Goal: Task Accomplishment & Management: Complete application form

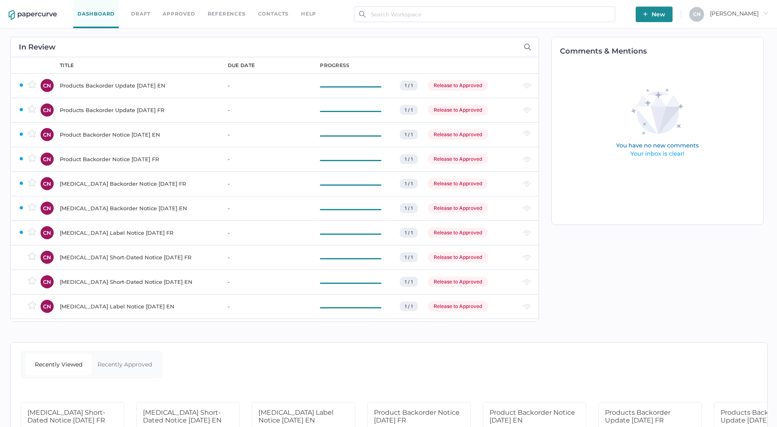
click at [88, 11] on link "Dashboard" at bounding box center [95, 14] width 45 height 28
click at [665, 17] on span "New" at bounding box center [654, 15] width 22 height 16
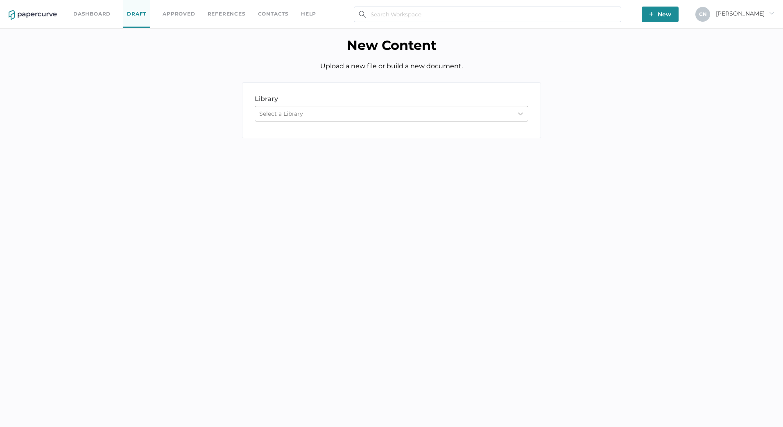
click at [416, 116] on div "Select a Library" at bounding box center [384, 114] width 258 height 12
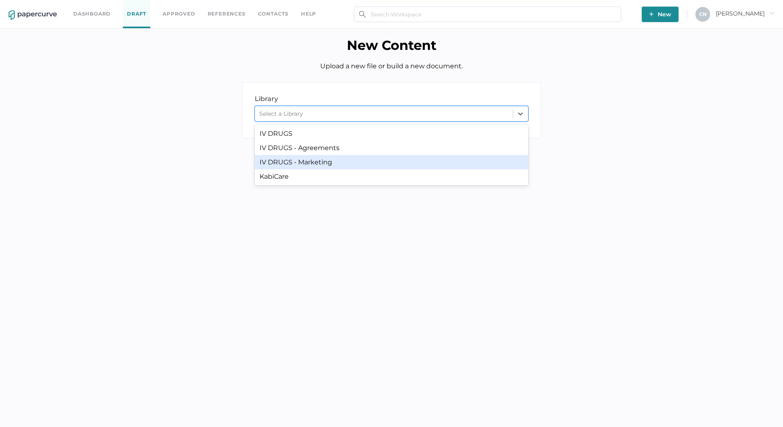
click at [311, 165] on div "IV DRUGS - Marketing" at bounding box center [392, 162] width 274 height 14
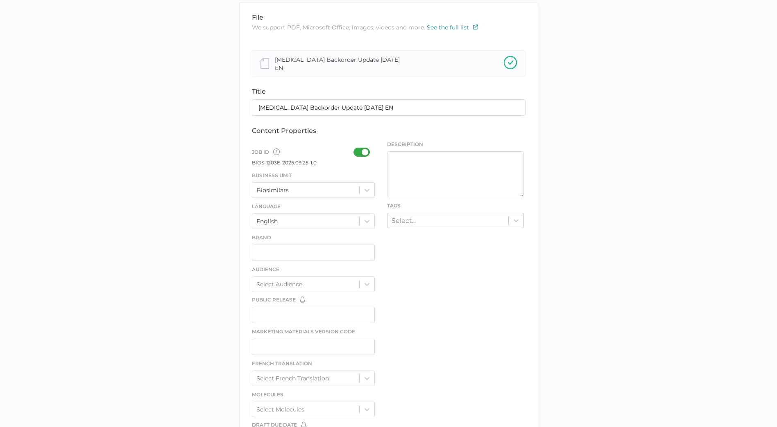
scroll to position [164, 0]
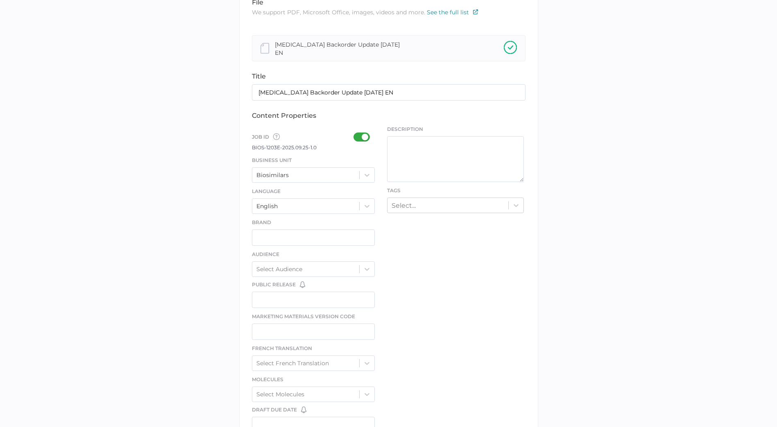
click at [360, 136] on div at bounding box center [363, 137] width 21 height 9
click at [355, 134] on input "checkbox" at bounding box center [355, 134] width 0 height 0
click at [328, 181] on div "Job ID Job IDs can be disabled × If a Job ID is not required for specific conte…" at bounding box center [313, 329] width 123 height 406
click at [328, 180] on div "Biosimilars" at bounding box center [305, 175] width 107 height 12
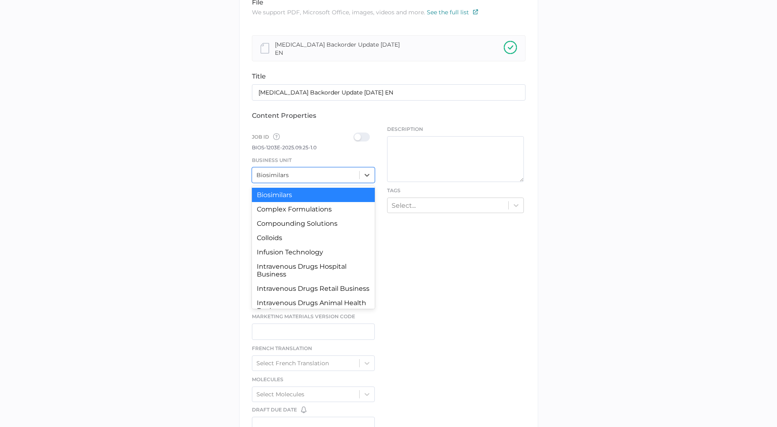
scroll to position [76, 0]
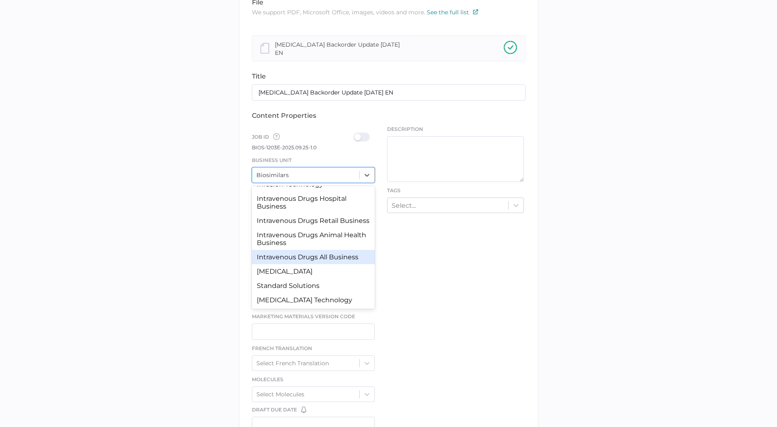
click at [339, 256] on div "Intravenous Drugs All Business" at bounding box center [313, 257] width 123 height 14
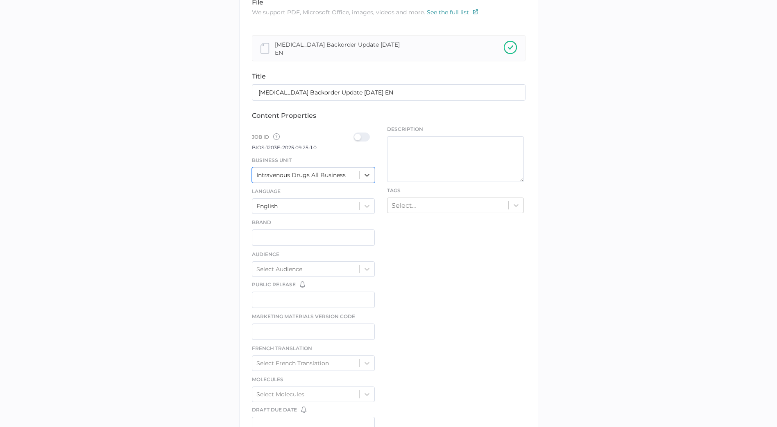
click at [358, 133] on div at bounding box center [363, 137] width 21 height 9
click at [355, 134] on input "checkbox" at bounding box center [355, 134] width 0 height 0
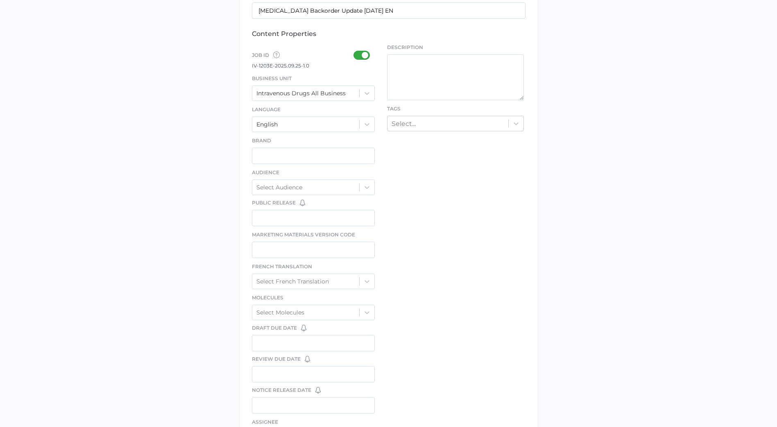
scroll to position [362, 0]
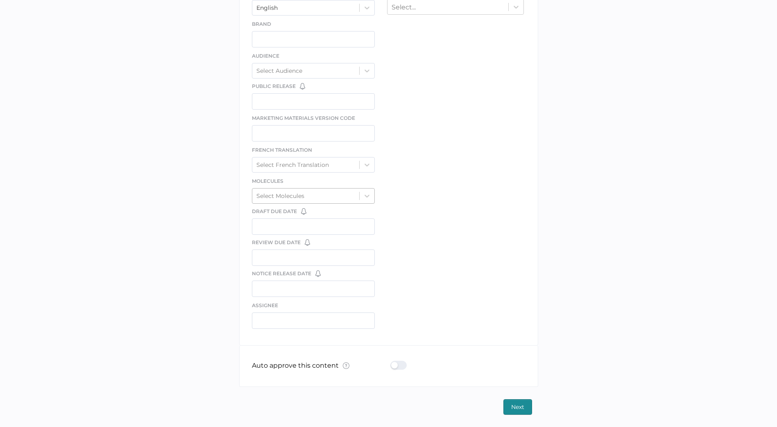
click at [318, 195] on div "Select Molecules" at bounding box center [305, 196] width 107 height 12
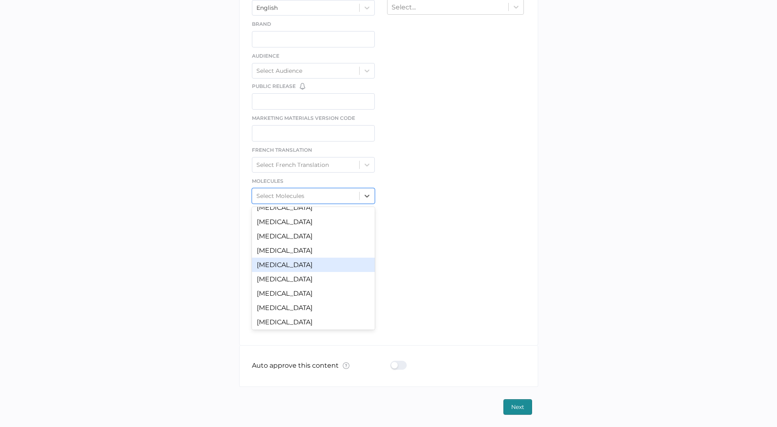
scroll to position [726, 0]
click at [319, 248] on div "Vancomycin" at bounding box center [313, 249] width 123 height 14
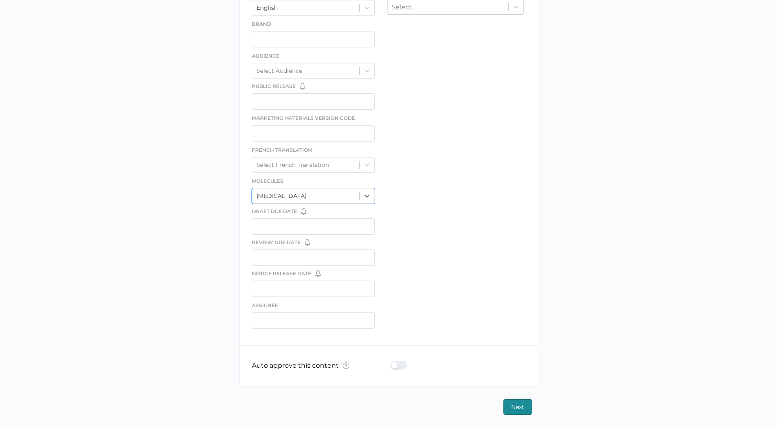
click at [398, 368] on div at bounding box center [400, 365] width 21 height 9
click at [392, 362] on input "checkbox" at bounding box center [392, 362] width 0 height 0
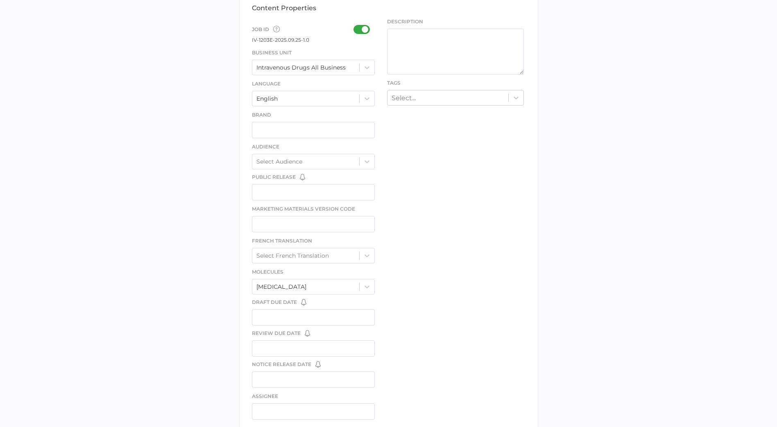
scroll to position [0, 0]
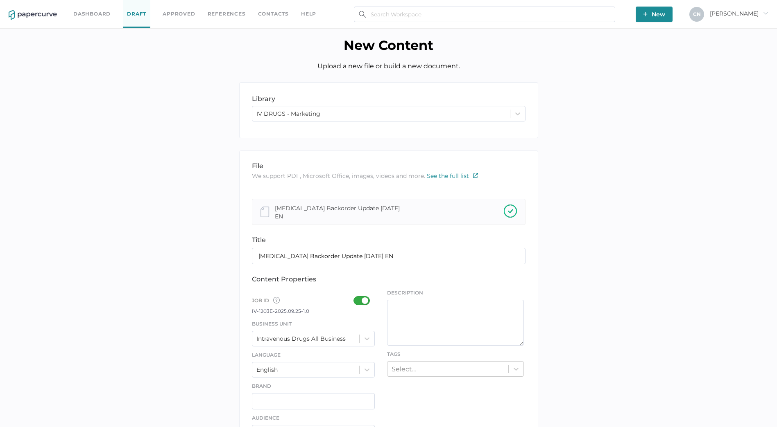
type input "Cristina.Nunez@fresenius-kabi.com"
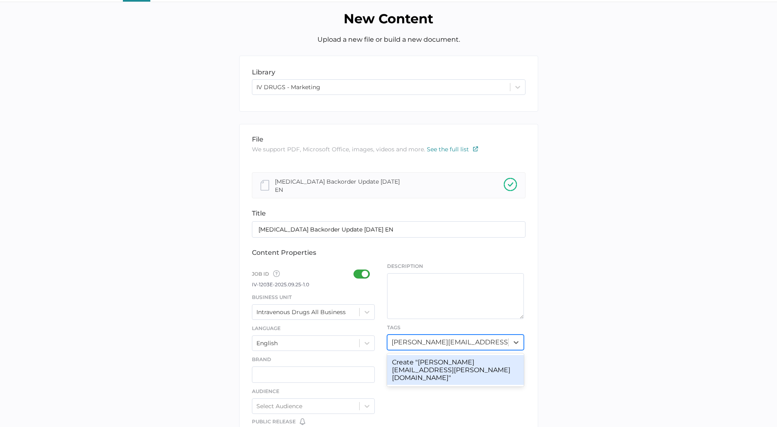
scroll to position [41, 0]
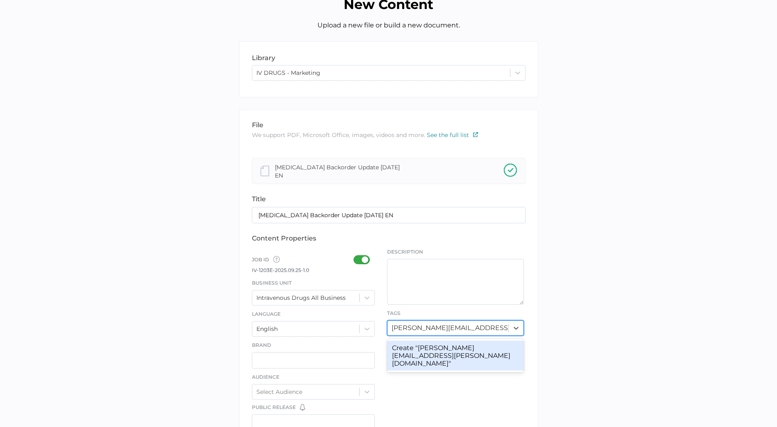
click at [443, 330] on input "Cristina.Nunez@fresenius-kabi.com" at bounding box center [450, 328] width 118 height 8
click at [441, 326] on input "Cristina.Nunez@fresenius-kabi.com" at bounding box center [450, 328] width 118 height 8
click at [440, 326] on input "Cristina.Nunez@fresenius-kabi.com" at bounding box center [450, 328] width 118 height 8
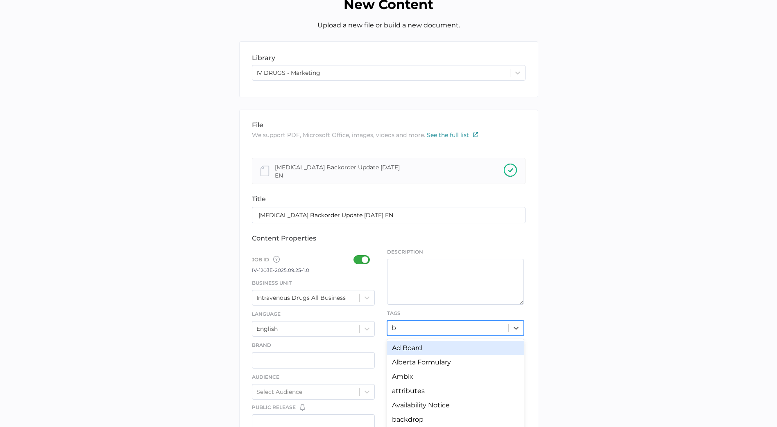
scroll to position [79, 0]
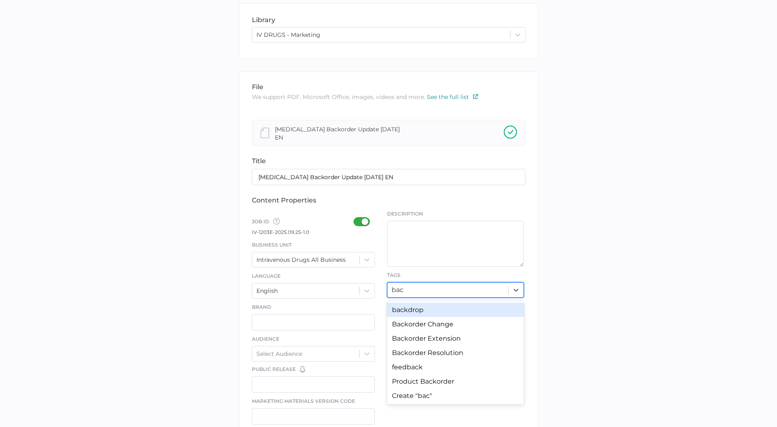
type input "back"
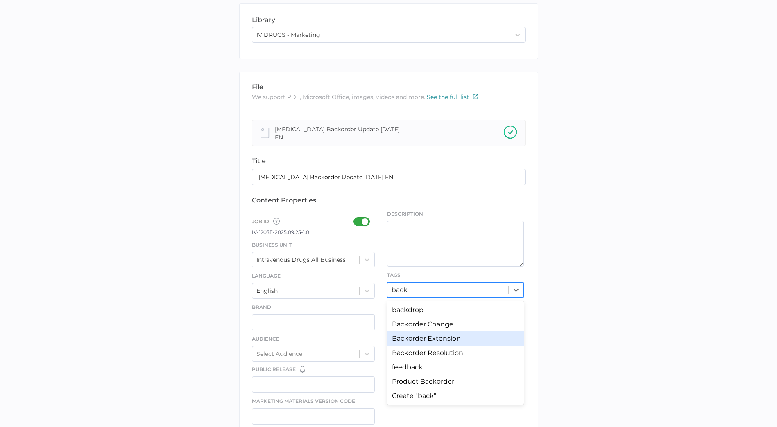
click at [447, 339] on div "Backorder Extension" at bounding box center [455, 339] width 137 height 14
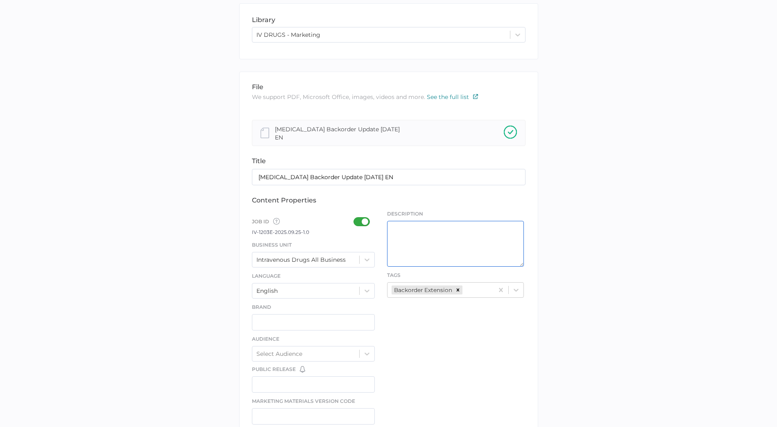
click at [438, 242] on textarea at bounding box center [455, 244] width 137 height 46
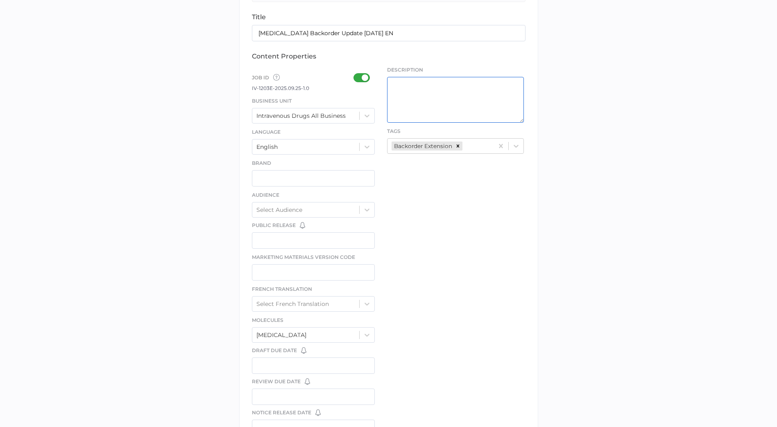
scroll to position [362, 0]
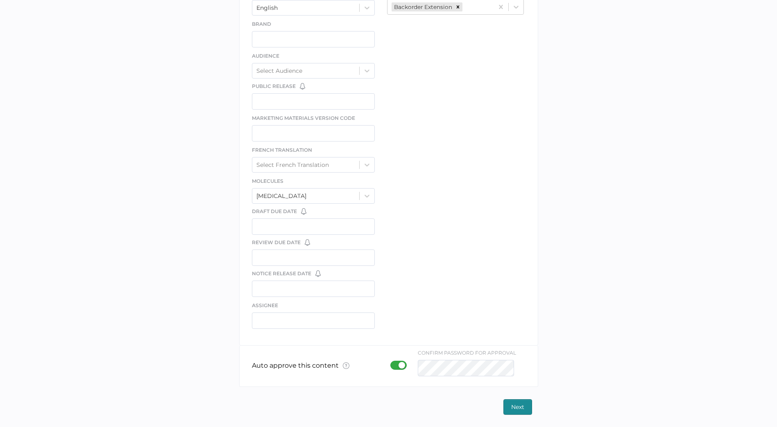
click at [511, 413] on span "Next" at bounding box center [517, 407] width 13 height 15
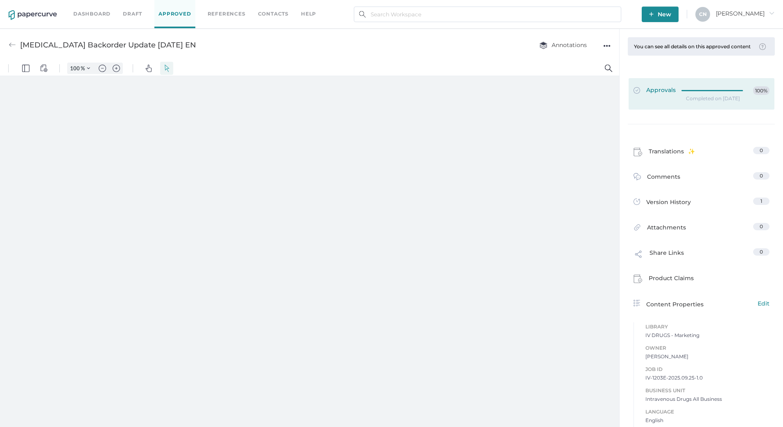
type input "133"
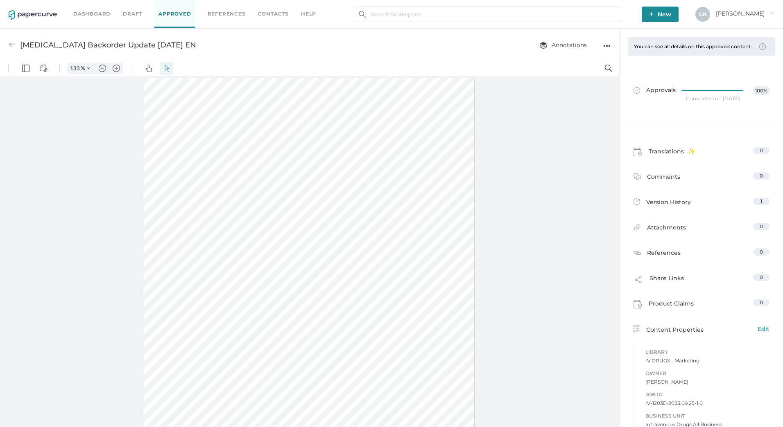
click at [671, 15] on span "New" at bounding box center [660, 15] width 22 height 16
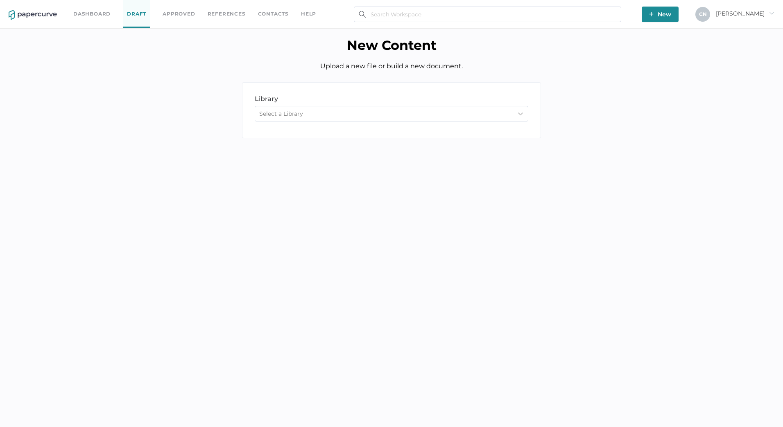
click at [397, 122] on div "library LIBRARY Select a Library" at bounding box center [391, 110] width 299 height 56
click at [394, 116] on div "Select a Library" at bounding box center [384, 114] width 258 height 12
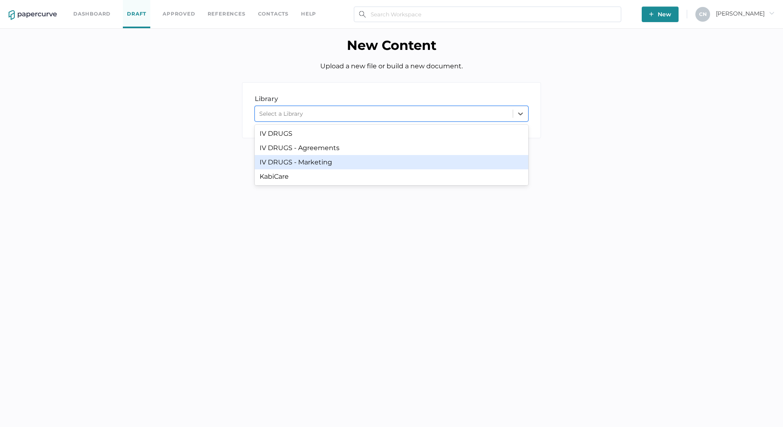
click at [366, 165] on div "IV DRUGS - Marketing" at bounding box center [392, 162] width 274 height 14
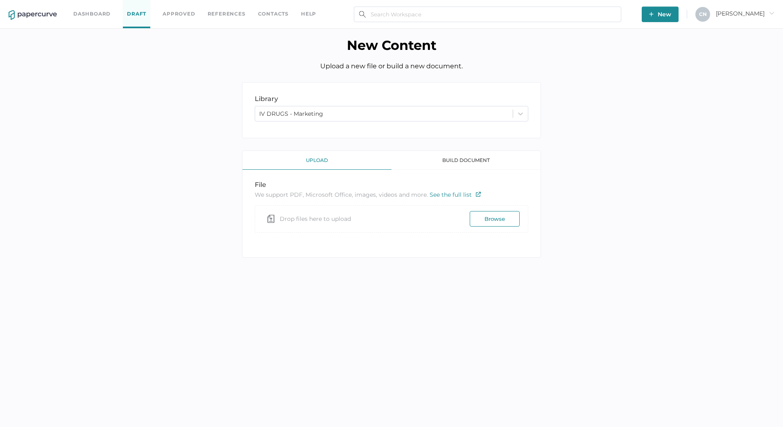
click at [345, 160] on div "upload" at bounding box center [316, 160] width 149 height 19
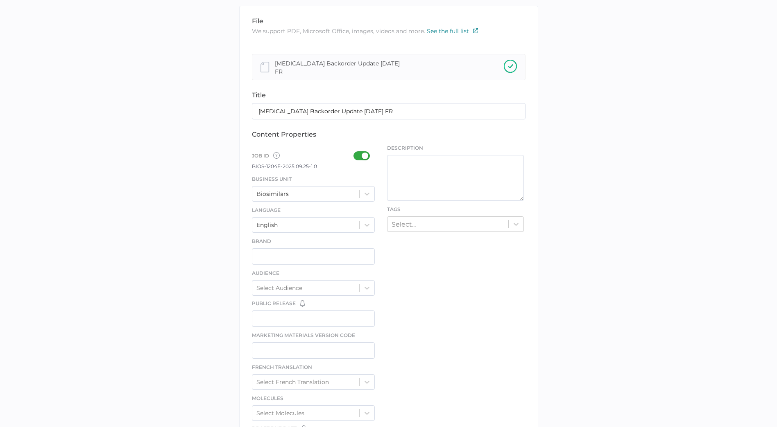
scroll to position [205, 0]
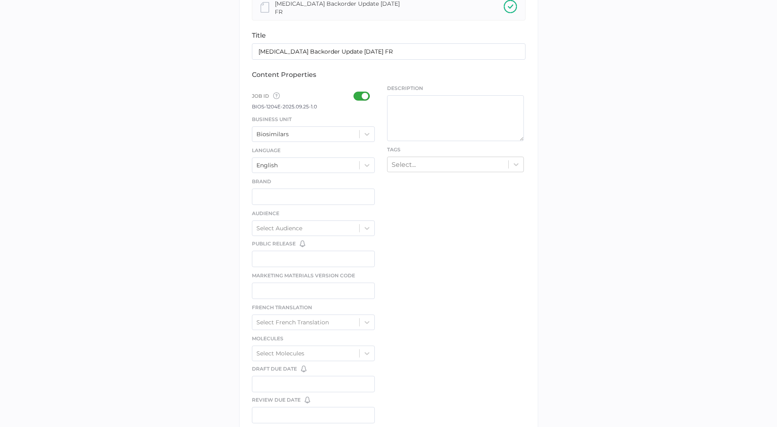
click at [357, 98] on div at bounding box center [363, 96] width 21 height 9
click at [355, 93] on input "checkbox" at bounding box center [355, 93] width 0 height 0
click at [342, 124] on div "Business Unit Biosimilars" at bounding box center [313, 128] width 123 height 27
click at [345, 134] on div "Biosimilars" at bounding box center [305, 134] width 107 height 12
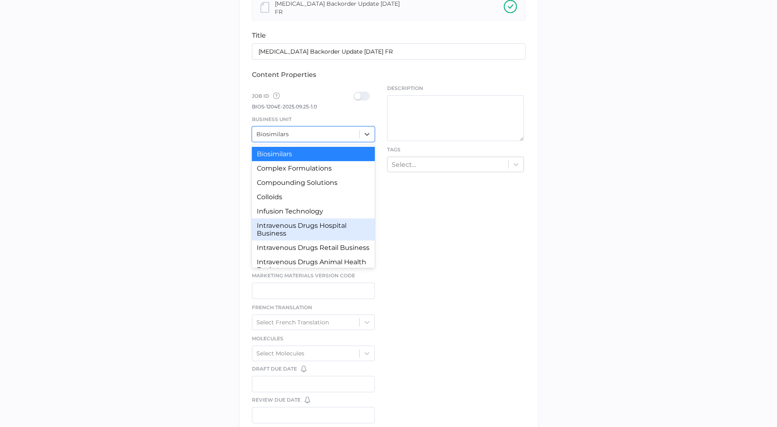
scroll to position [76, 0]
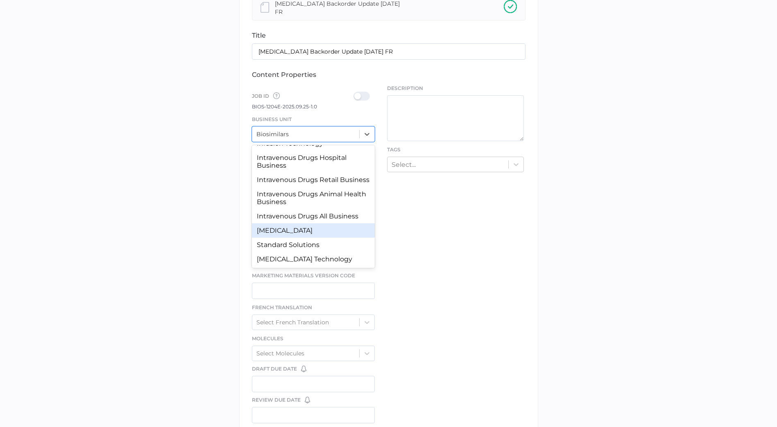
click at [341, 224] on div "Parenteral Nutrition" at bounding box center [313, 231] width 123 height 14
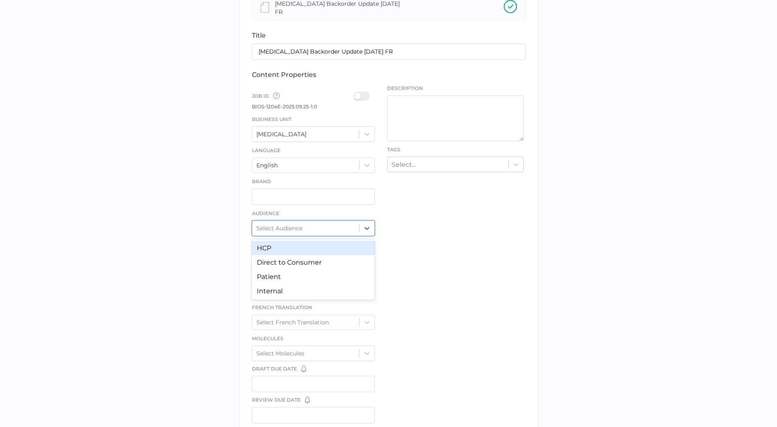
click at [341, 224] on div "Select Audience" at bounding box center [305, 228] width 107 height 12
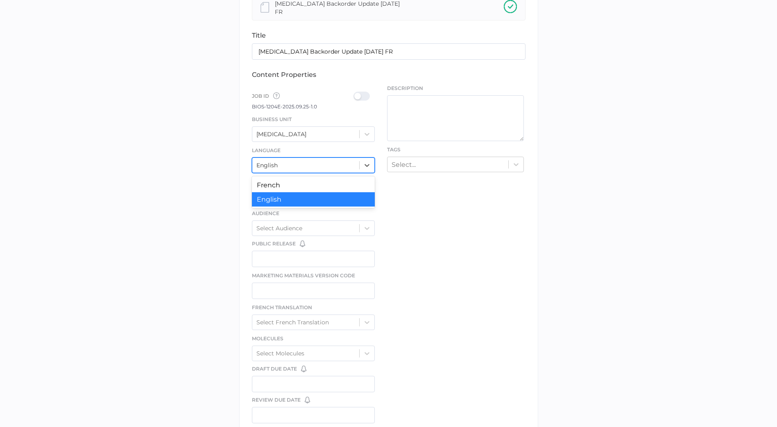
click at [343, 160] on div "English" at bounding box center [305, 165] width 107 height 12
click at [348, 135] on div "Parenteral Nutrition" at bounding box center [305, 134] width 107 height 12
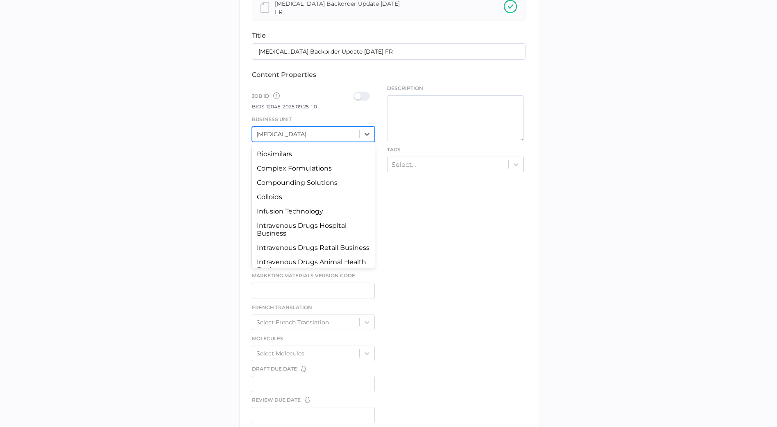
scroll to position [50, 0]
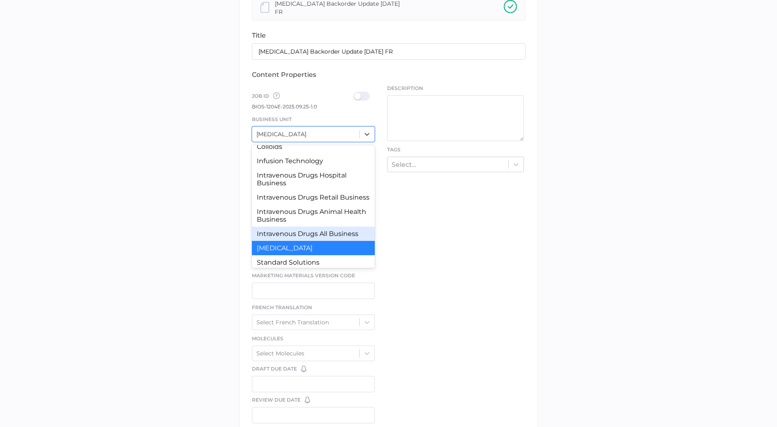
click at [337, 235] on div "Intravenous Drugs All Business" at bounding box center [313, 234] width 123 height 14
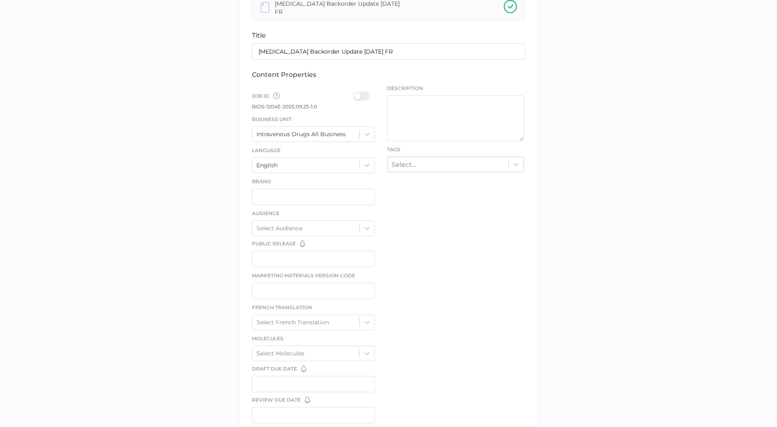
click at [363, 98] on div at bounding box center [363, 96] width 21 height 9
click at [355, 93] on input "checkbox" at bounding box center [355, 93] width 0 height 0
click at [332, 164] on div "English" at bounding box center [305, 165] width 107 height 12
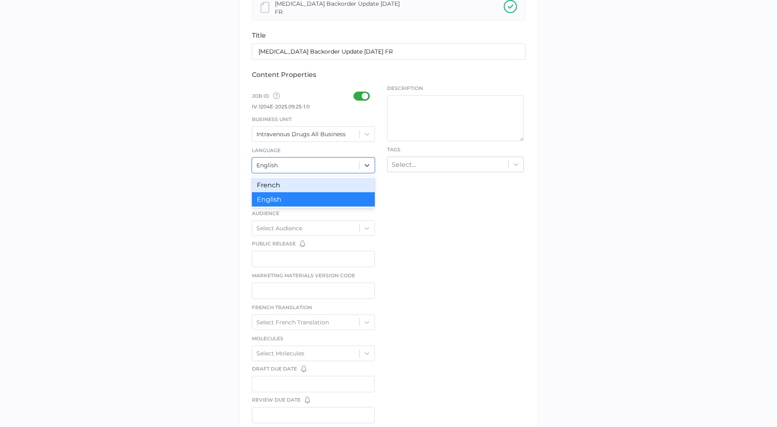
click at [326, 186] on div "French" at bounding box center [313, 185] width 123 height 14
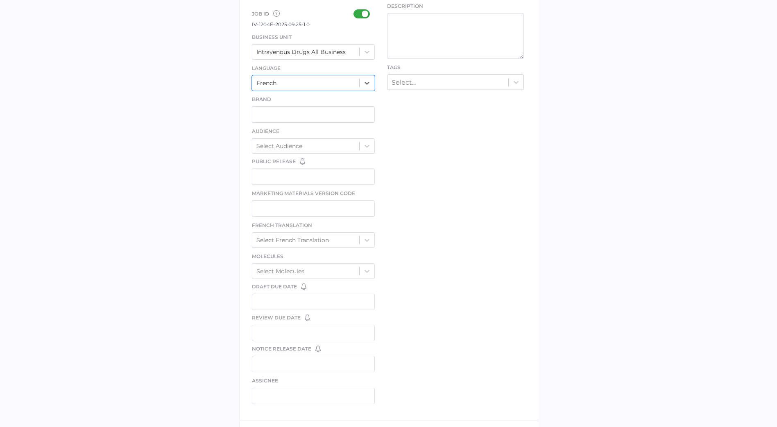
scroll to position [362, 0]
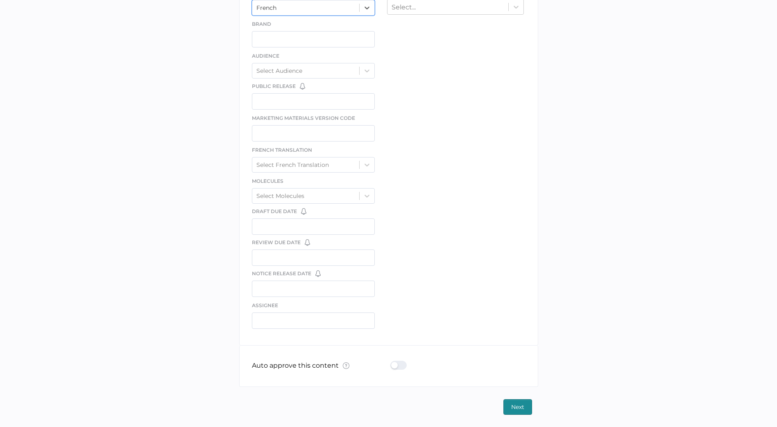
click at [402, 366] on div at bounding box center [400, 365] width 21 height 9
click at [392, 362] on input "checkbox" at bounding box center [392, 362] width 0 height 0
type input "Cristina.Nunez@fresenius-kabi.com"
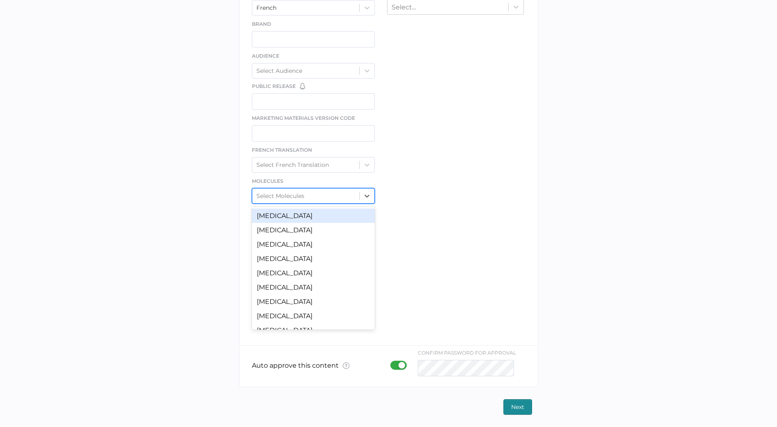
click at [305, 197] on div "Select Molecules" at bounding box center [305, 196] width 107 height 12
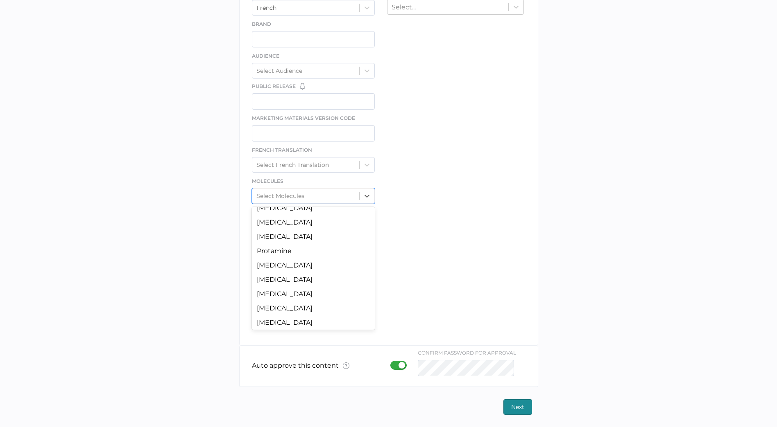
scroll to position [726, 0]
click at [320, 245] on div "Vancomycin" at bounding box center [313, 249] width 123 height 14
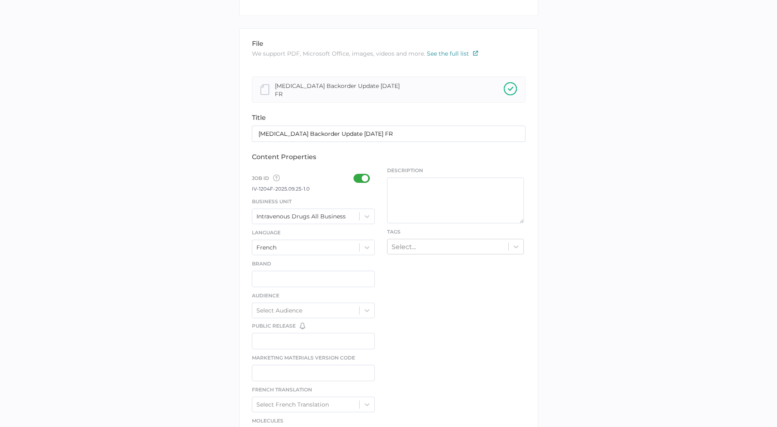
scroll to position [123, 0]
click at [449, 203] on textarea at bounding box center [455, 200] width 137 height 46
click at [466, 243] on div "Select..." at bounding box center [447, 246] width 121 height 13
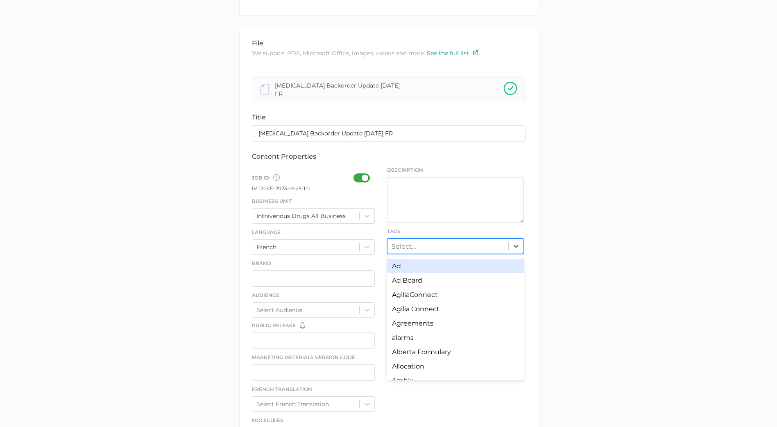
click at [458, 241] on div "Select..." at bounding box center [447, 246] width 121 height 13
type input "backorde"
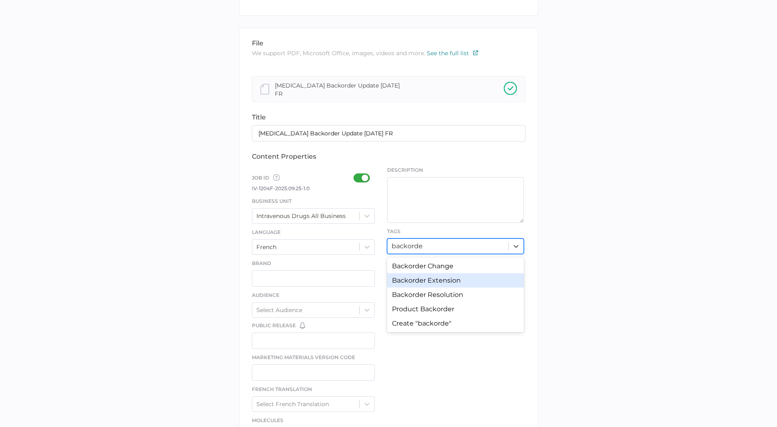
click at [450, 284] on div "Backorder Extension" at bounding box center [455, 281] width 137 height 14
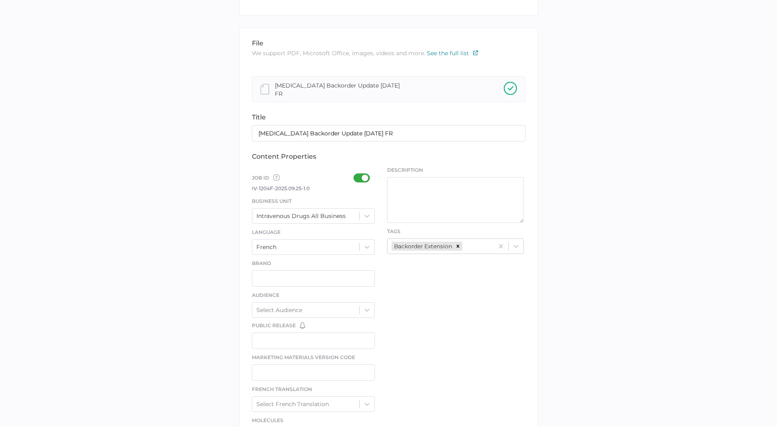
click at [531, 270] on div "file We support PDF, Microsoft Office, images, videos and more. See the full li…" at bounding box center [388, 307] width 299 height 558
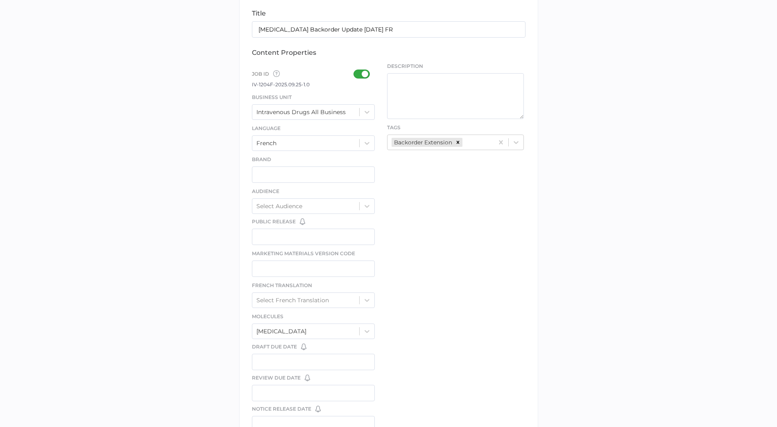
scroll to position [362, 0]
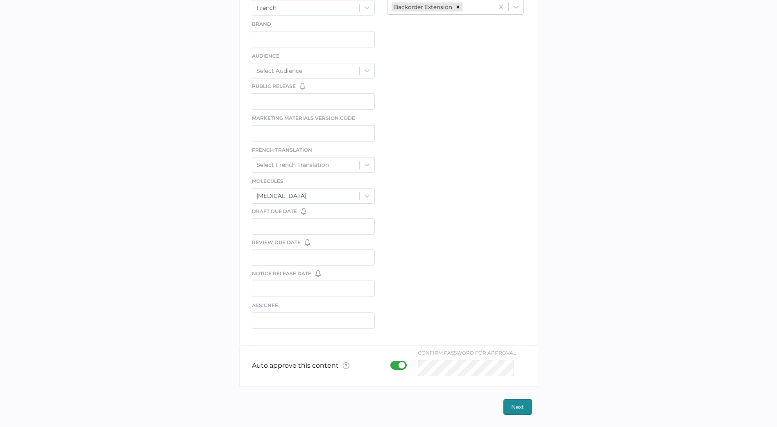
click at [522, 408] on span "Next" at bounding box center [517, 407] width 13 height 15
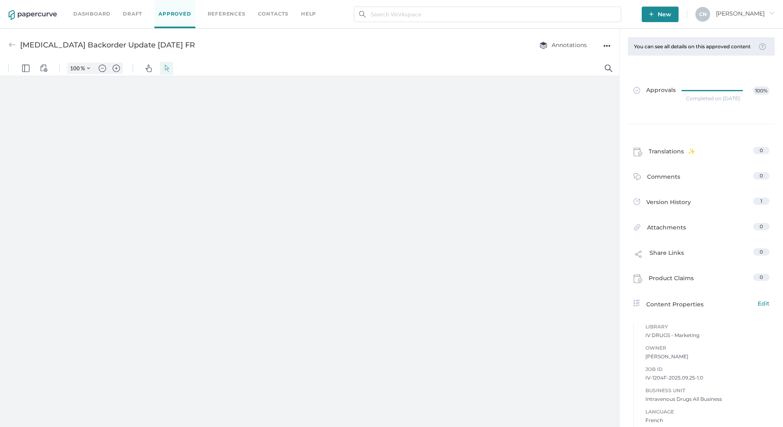
type input "133"
click at [243, 8] on div "Dashboard Draft Approved References Contacts help" at bounding box center [200, 14] width 255 height 28
click at [271, 10] on link "Contacts" at bounding box center [273, 13] width 31 height 9
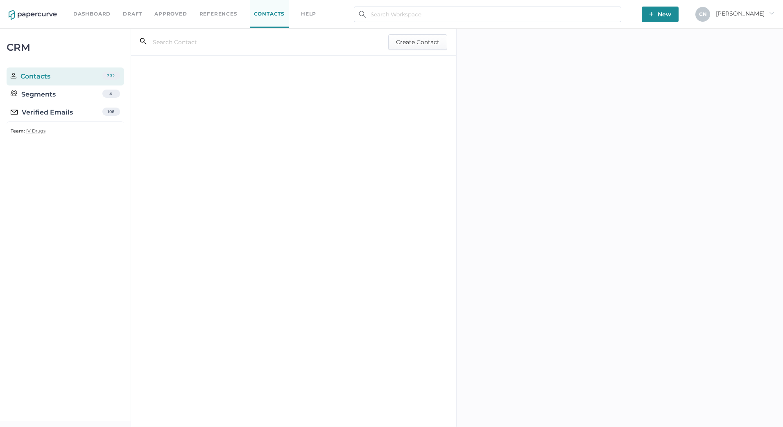
click at [50, 111] on div "Verified Emails" at bounding box center [42, 113] width 62 height 10
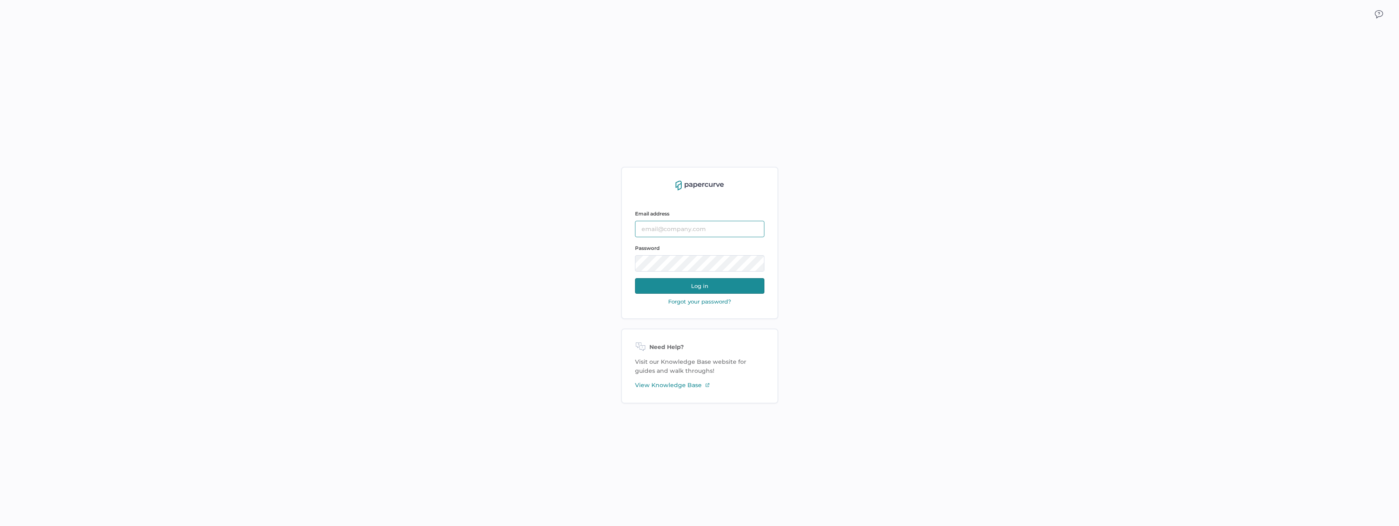
type input "[PERSON_NAME][EMAIL_ADDRESS][PERSON_NAME][DOMAIN_NAME]"
click at [836, 253] on div "Email address Cristina.Nunez@fresenius-kabi.com Password Log in Forgot your pas…" at bounding box center [699, 285] width 1399 height 526
click at [702, 274] on div "Email address Cristina.Nunez@fresenius-kabi.com Password Log in" at bounding box center [699, 251] width 129 height 91
click at [702, 278] on button "Log in" at bounding box center [699, 286] width 129 height 16
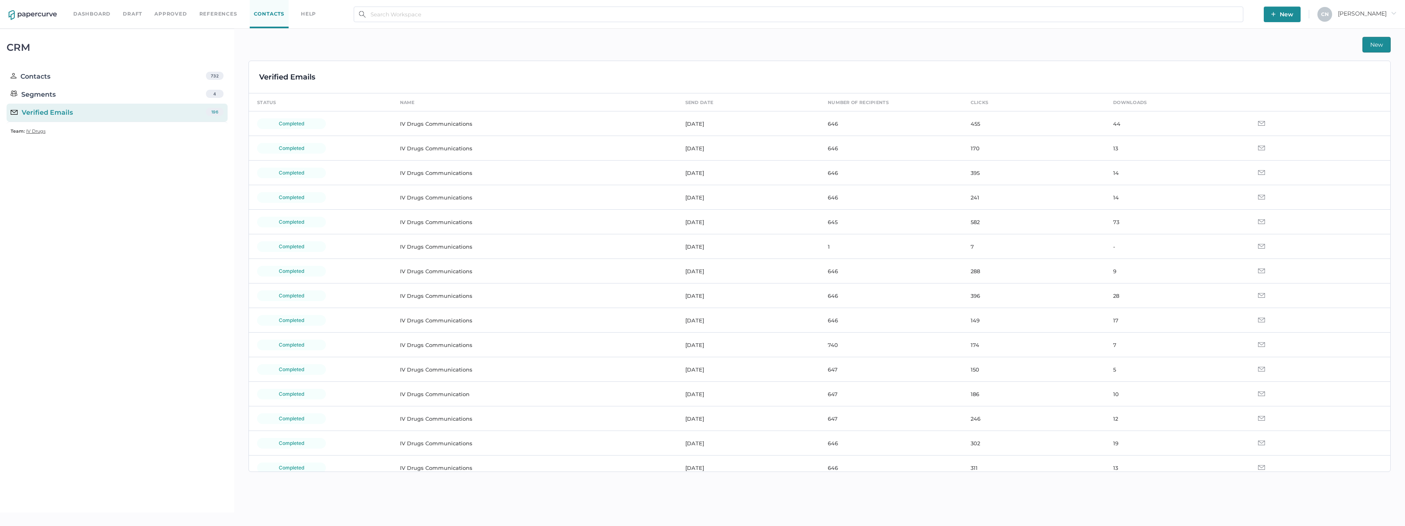
click at [1384, 45] on button "New" at bounding box center [1377, 45] width 28 height 16
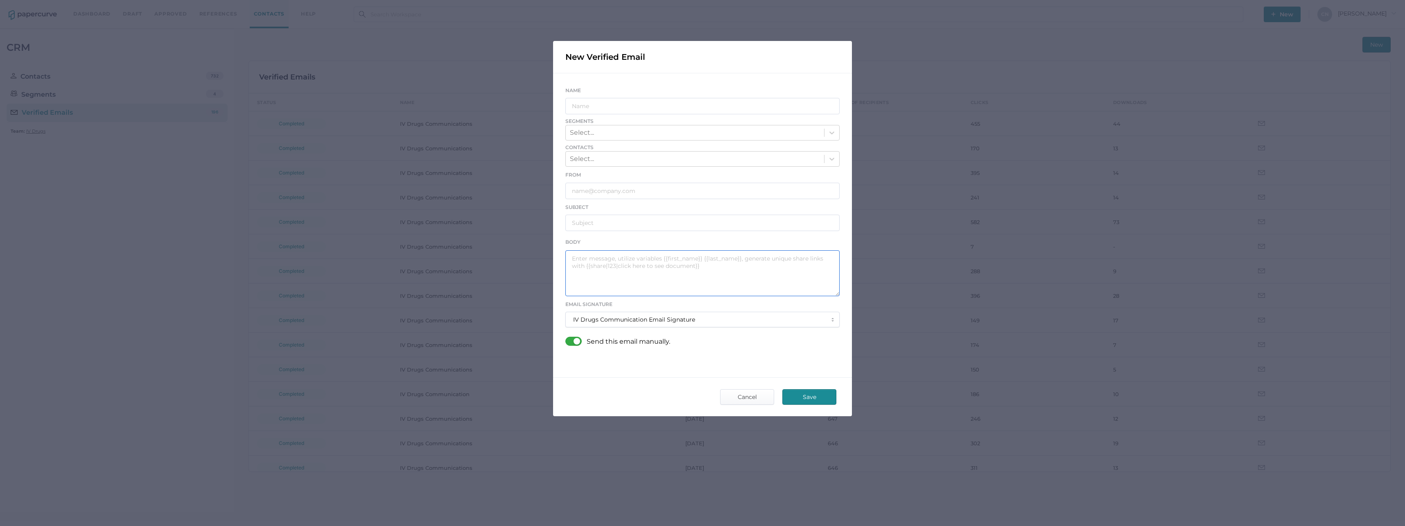
click at [605, 258] on textarea at bounding box center [702, 273] width 274 height 46
click at [587, 109] on input "text" at bounding box center [702, 106] width 274 height 16
click at [617, 88] on div "Name" at bounding box center [702, 100] width 274 height 29
click at [618, 323] on div "IV Drugs Communication Email Signature" at bounding box center [699, 319] width 253 height 7
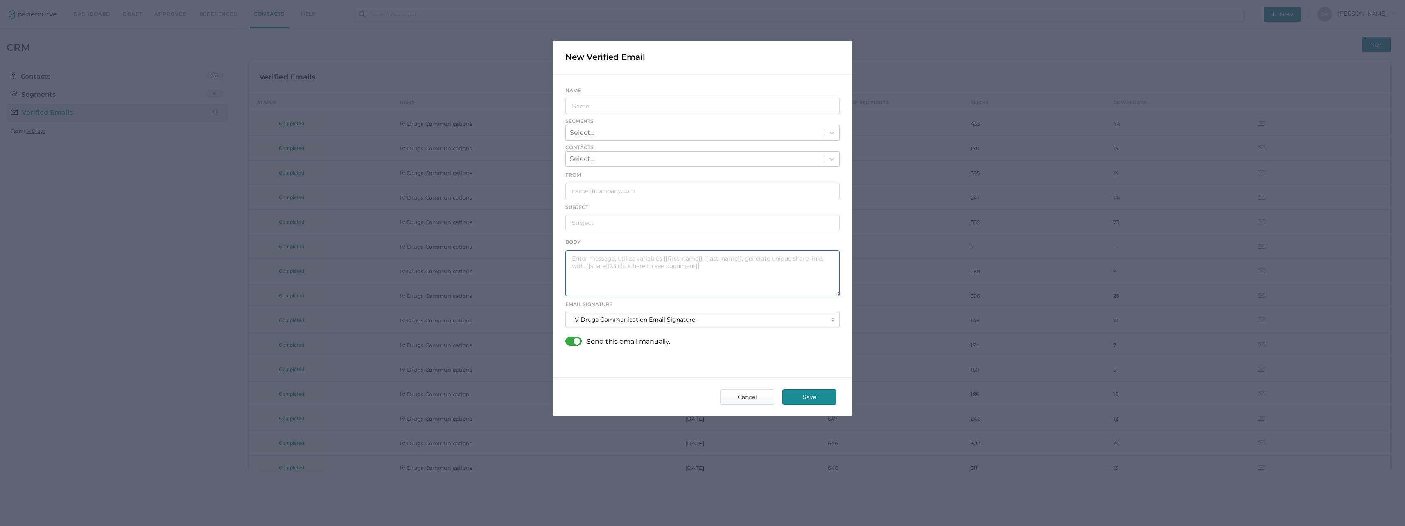
click at [608, 270] on textarea at bounding box center [702, 273] width 274 height 46
click at [595, 231] on input "text" at bounding box center [702, 223] width 274 height 16
click at [761, 398] on span "Cancel" at bounding box center [747, 396] width 38 height 15
